Goal: Task Accomplishment & Management: Manage account settings

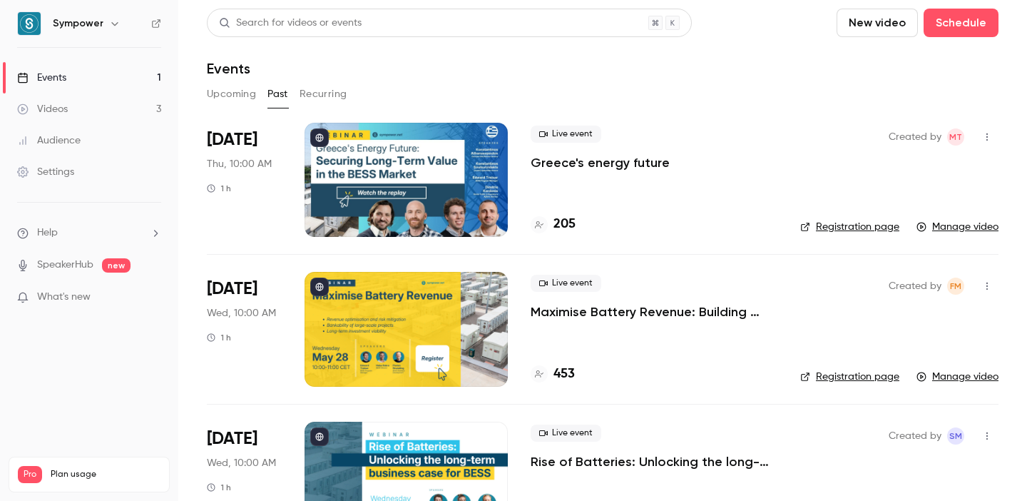
click at [70, 71] on link "Events 1" at bounding box center [89, 77] width 178 height 31
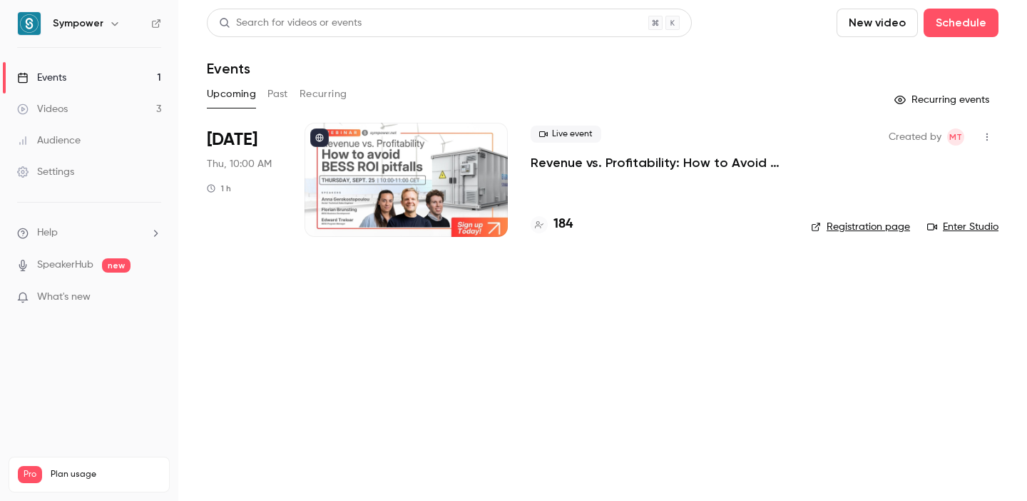
click at [574, 168] on p "Revenue vs. Profitability: How to Avoid [PERSON_NAME] ROI Pitfalls" at bounding box center [659, 162] width 257 height 17
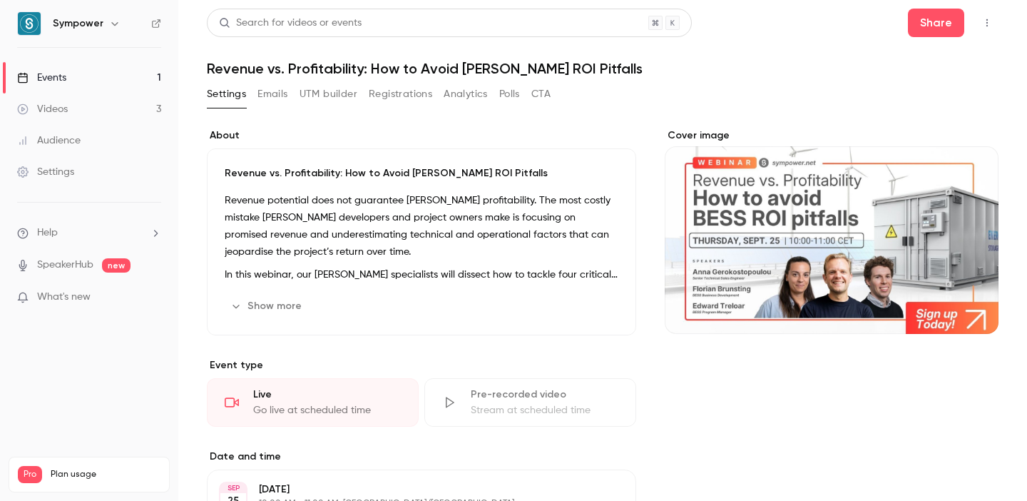
click at [402, 97] on button "Registrations" at bounding box center [400, 94] width 63 height 23
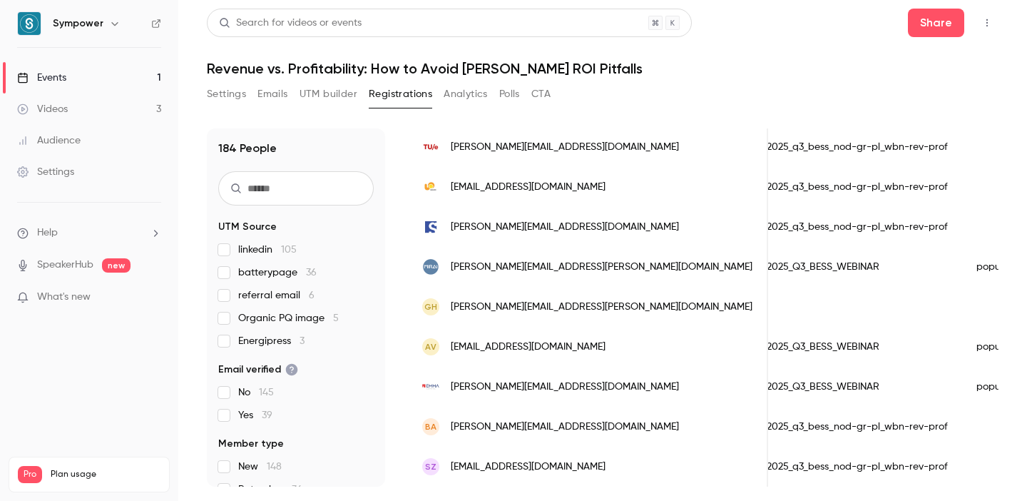
scroll to position [0, 1214]
